Goal: Information Seeking & Learning: Learn about a topic

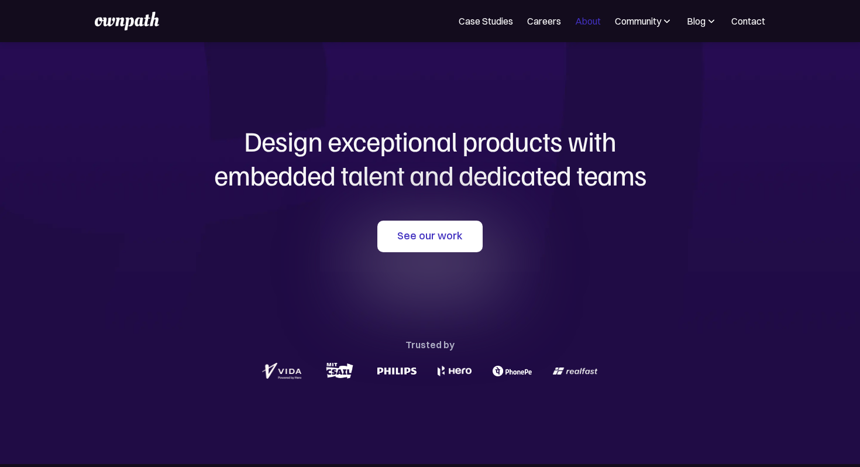
click at [584, 23] on link "About" at bounding box center [588, 21] width 26 height 14
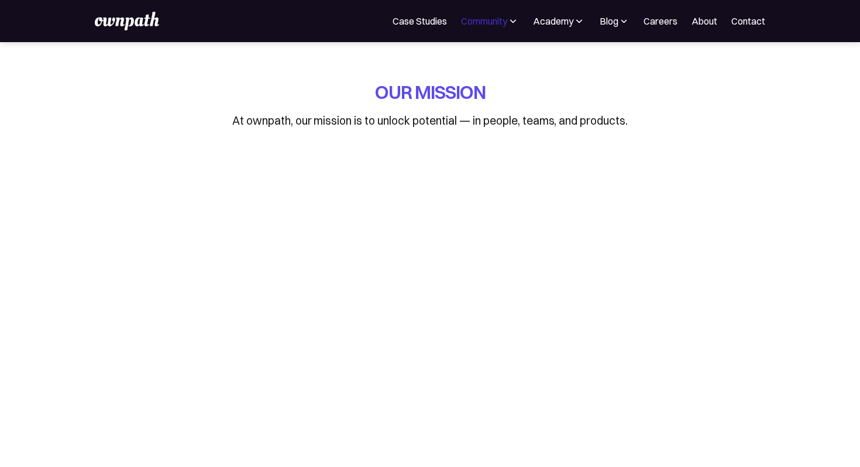
click at [493, 19] on div "Community" at bounding box center [484, 21] width 46 height 14
click at [452, 64] on div "Events" at bounding box center [464, 64] width 28 height 14
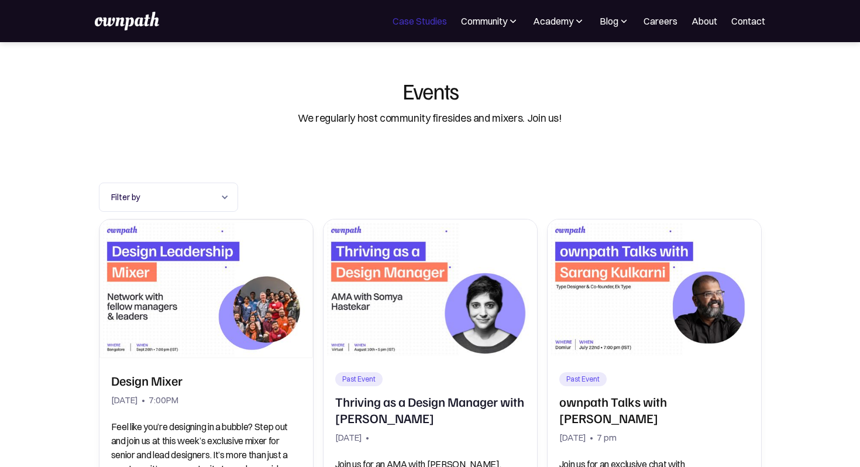
click at [419, 20] on link "Case Studies" at bounding box center [420, 21] width 54 height 14
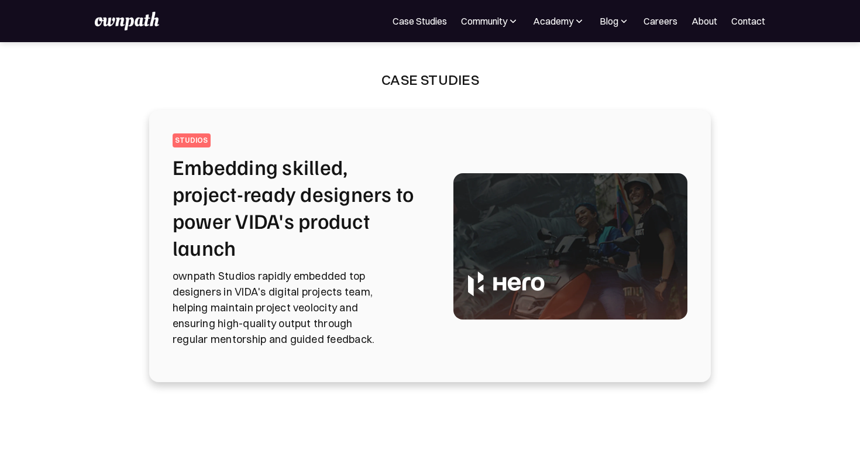
click at [501, 282] on img at bounding box center [570, 246] width 234 height 146
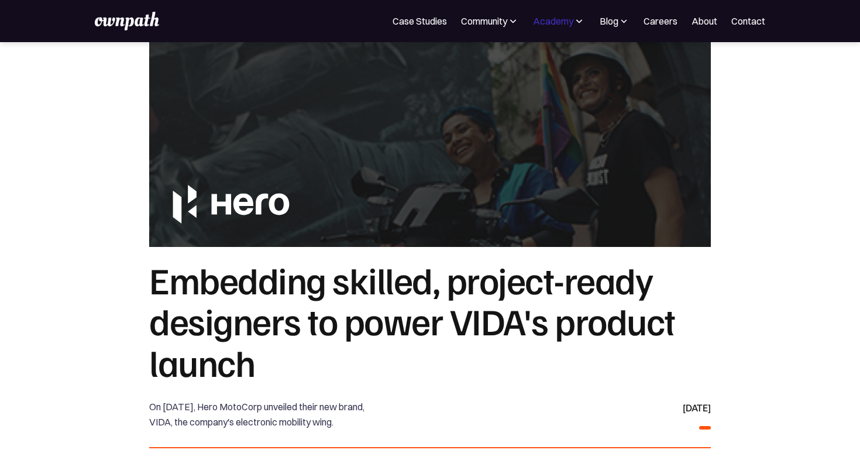
click at [560, 26] on div "Academy" at bounding box center [553, 21] width 40 height 14
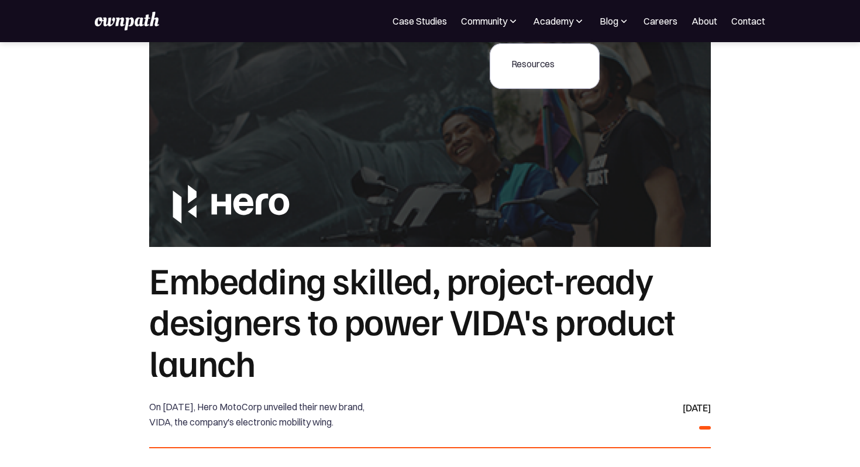
click at [532, 73] on link "Resources" at bounding box center [533, 63] width 63 height 21
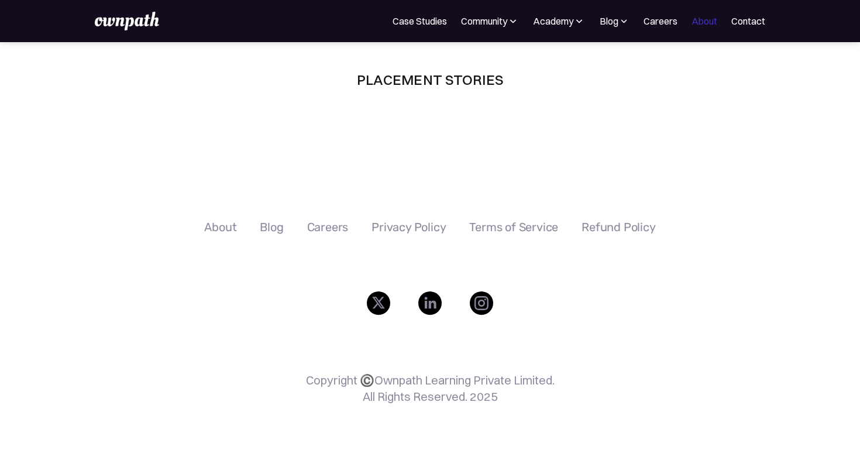
click at [696, 20] on link "About" at bounding box center [705, 21] width 26 height 14
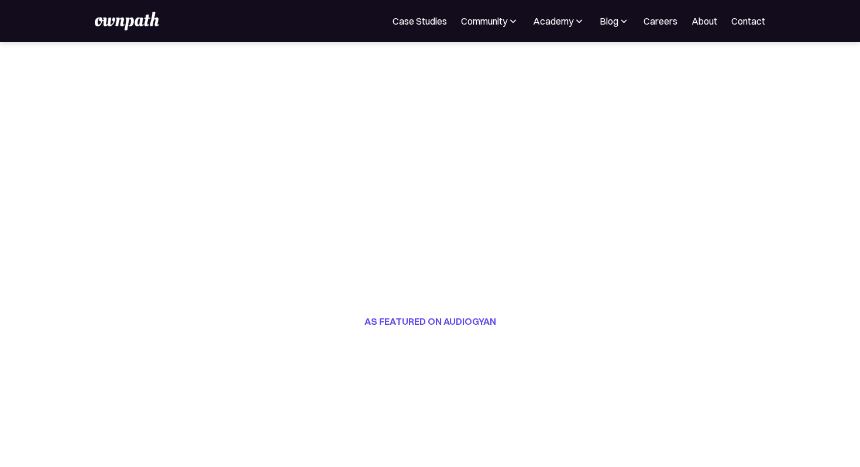
scroll to position [184, 0]
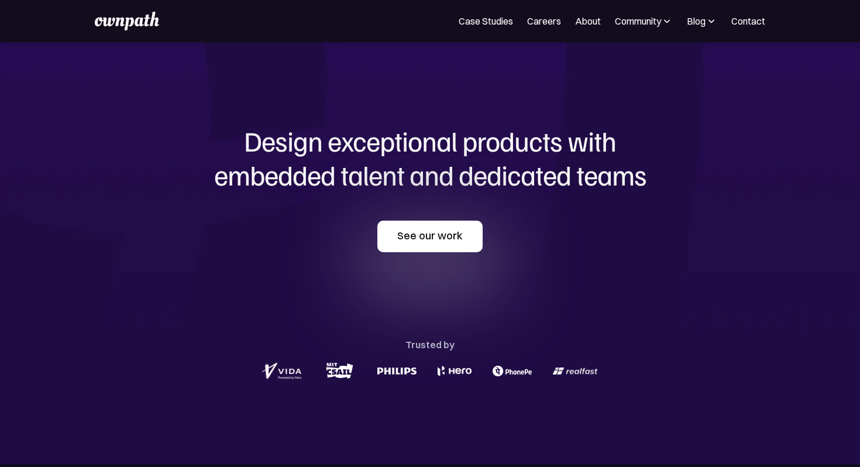
click at [431, 245] on link "See our work" at bounding box center [429, 237] width 105 height 32
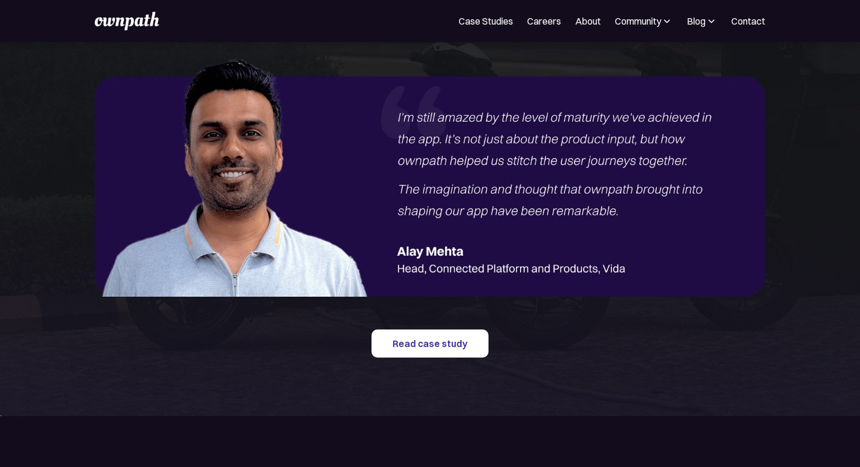
scroll to position [1445, 0]
click at [420, 342] on link "Read case study" at bounding box center [430, 343] width 117 height 28
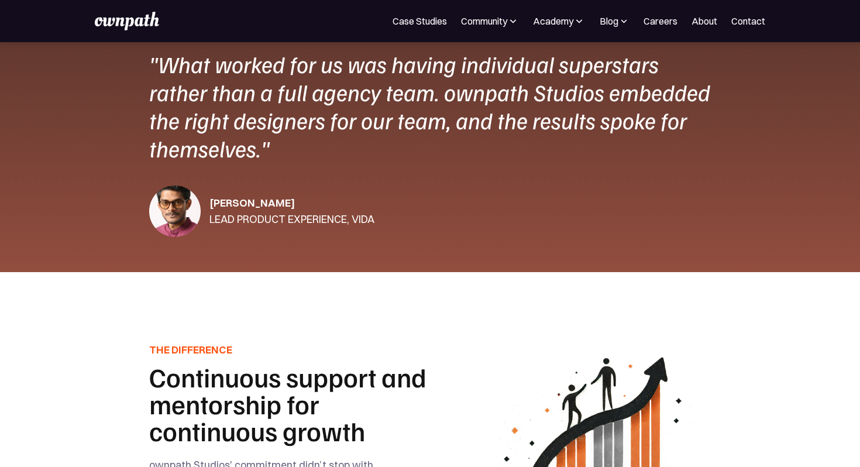
scroll to position [2072, 0]
